Goal: Information Seeking & Learning: Learn about a topic

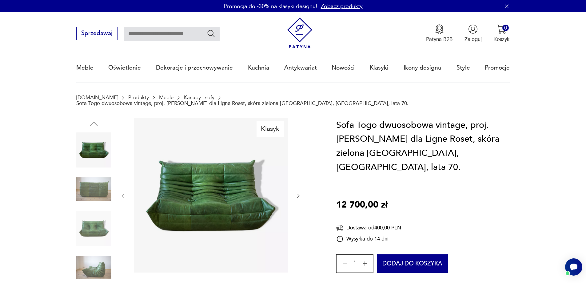
click at [300, 193] on button "button" at bounding box center [298, 195] width 6 height 7
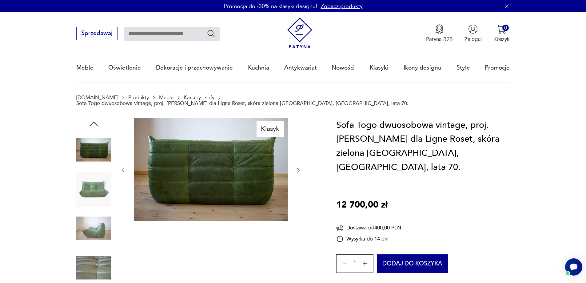
click at [300, 193] on div at bounding box center [210, 170] width 181 height 104
click at [301, 167] on icon "button" at bounding box center [298, 170] width 6 height 6
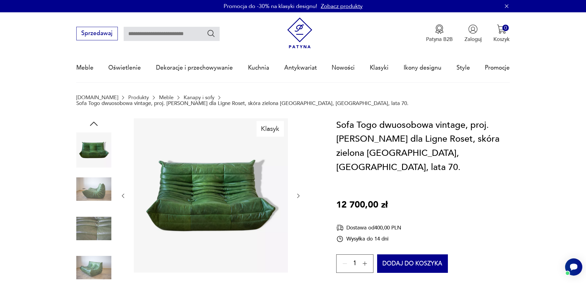
click at [298, 193] on icon "button" at bounding box center [298, 196] width 6 height 6
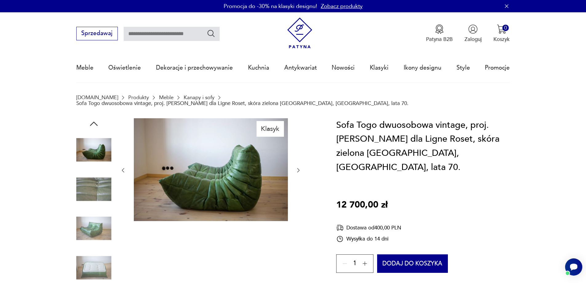
click at [298, 169] on div at bounding box center [210, 170] width 181 height 104
click at [298, 167] on icon "button" at bounding box center [298, 170] width 6 height 6
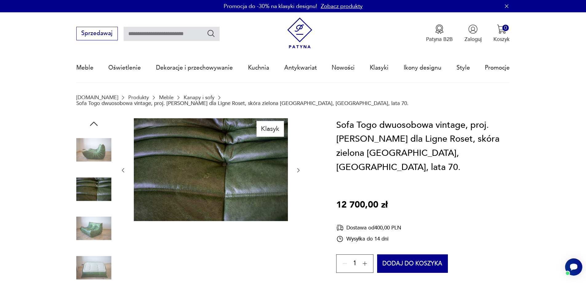
click at [298, 167] on icon "button" at bounding box center [298, 170] width 6 height 6
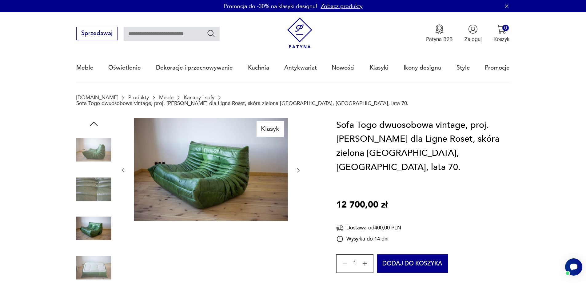
click at [298, 167] on icon "button" at bounding box center [298, 170] width 6 height 6
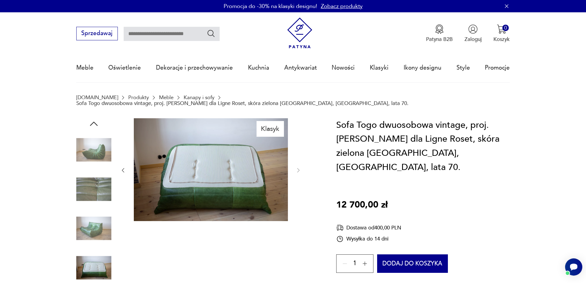
click at [98, 227] on img at bounding box center [93, 228] width 35 height 35
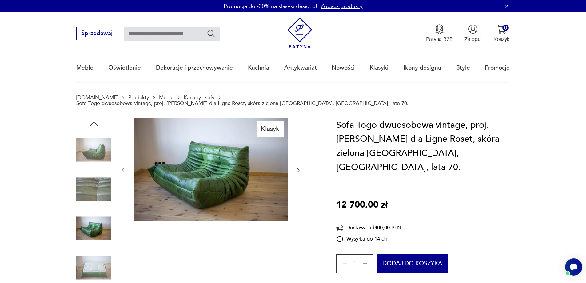
click at [101, 180] on img at bounding box center [93, 188] width 35 height 35
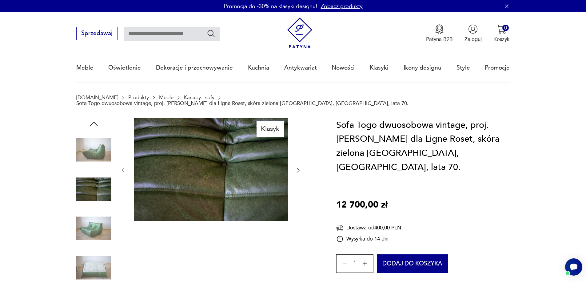
click at [92, 155] on img at bounding box center [93, 149] width 35 height 35
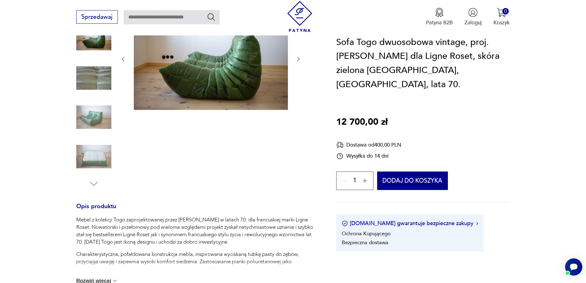
scroll to position [185, 0]
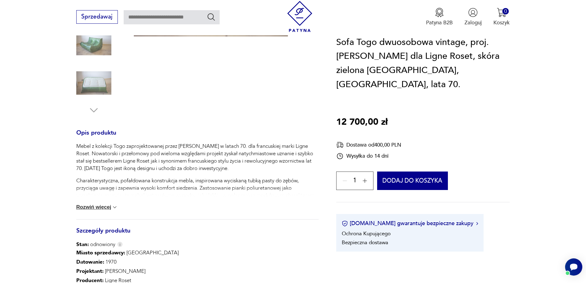
click at [104, 204] on button "Rozwiń więcej" at bounding box center [97, 207] width 42 height 6
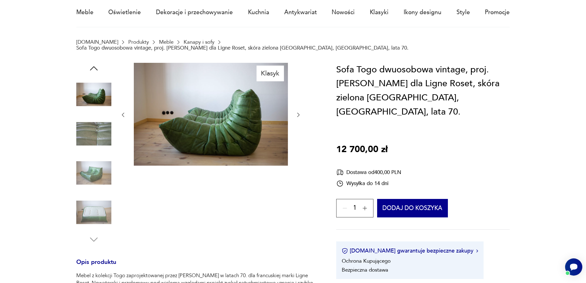
scroll to position [0, 0]
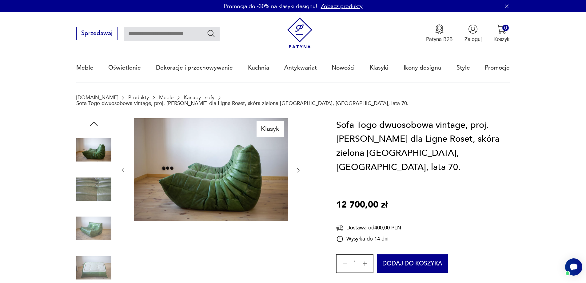
click at [93, 148] on img at bounding box center [93, 149] width 35 height 35
click at [94, 211] on img at bounding box center [93, 228] width 35 height 35
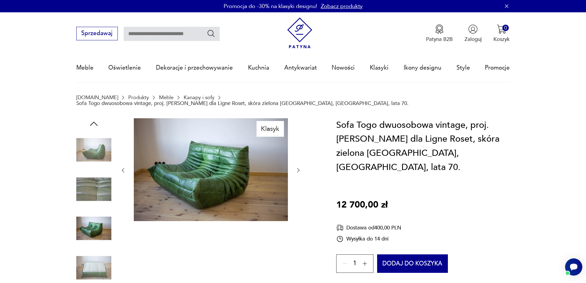
click at [97, 188] on img at bounding box center [93, 188] width 35 height 35
